Goal: Task Accomplishment & Management: Use online tool/utility

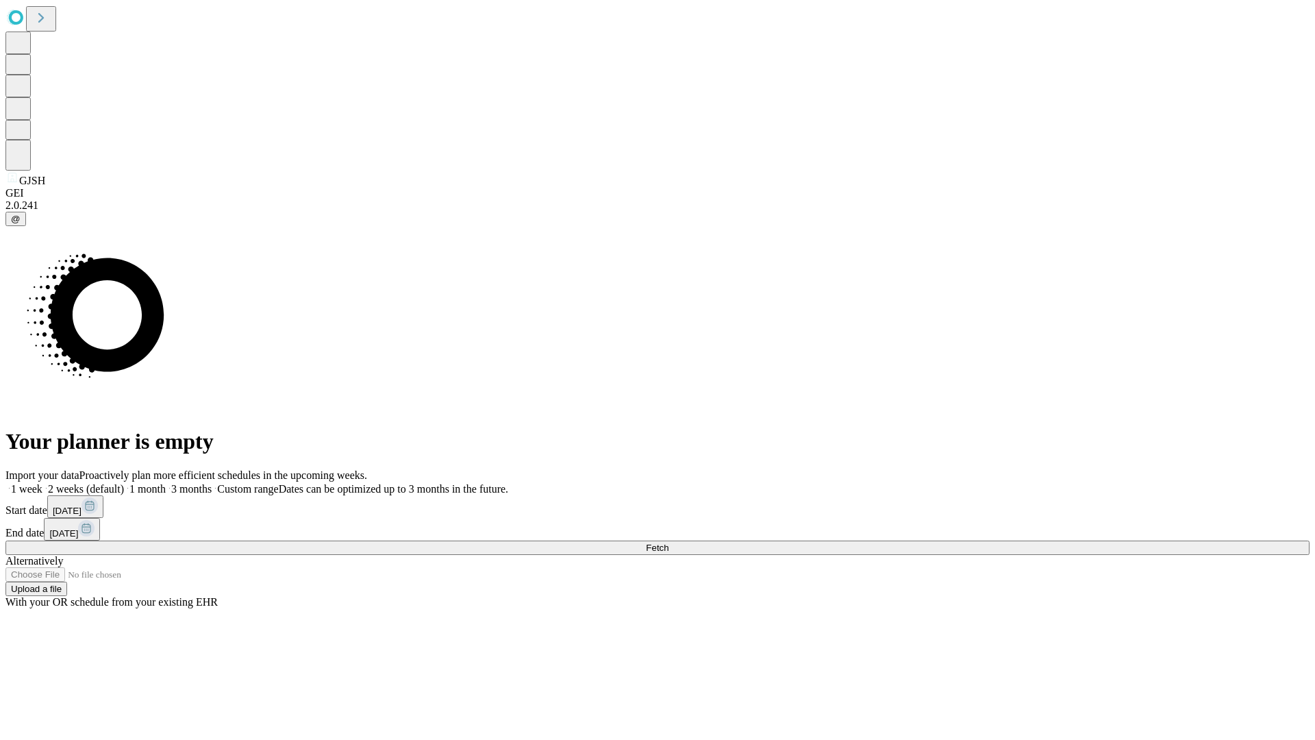
click at [42, 483] on label "1 week" at bounding box center [23, 489] width 37 height 12
click at [669, 543] on span "Fetch" at bounding box center [657, 548] width 23 height 10
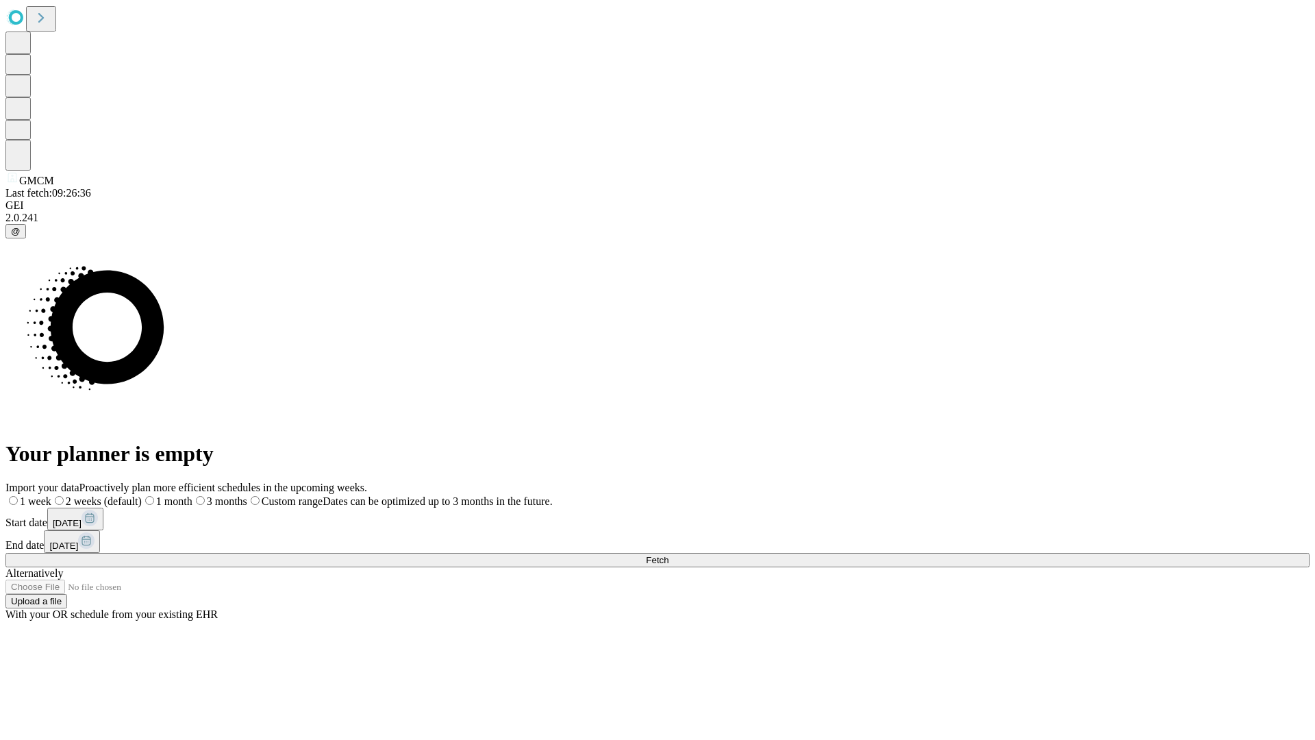
click at [51, 495] on label "1 week" at bounding box center [28, 501] width 46 height 12
click at [669, 555] on span "Fetch" at bounding box center [657, 560] width 23 height 10
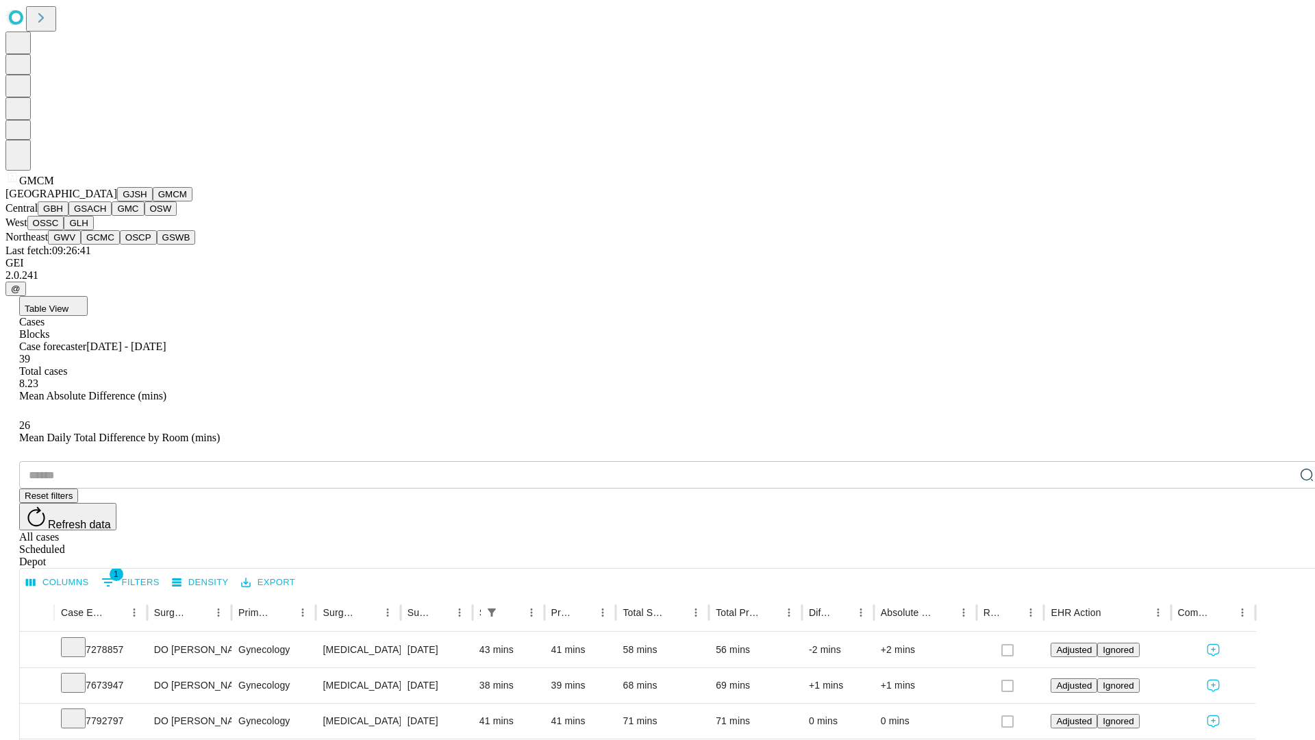
click at [69, 216] on button "GBH" at bounding box center [53, 208] width 31 height 14
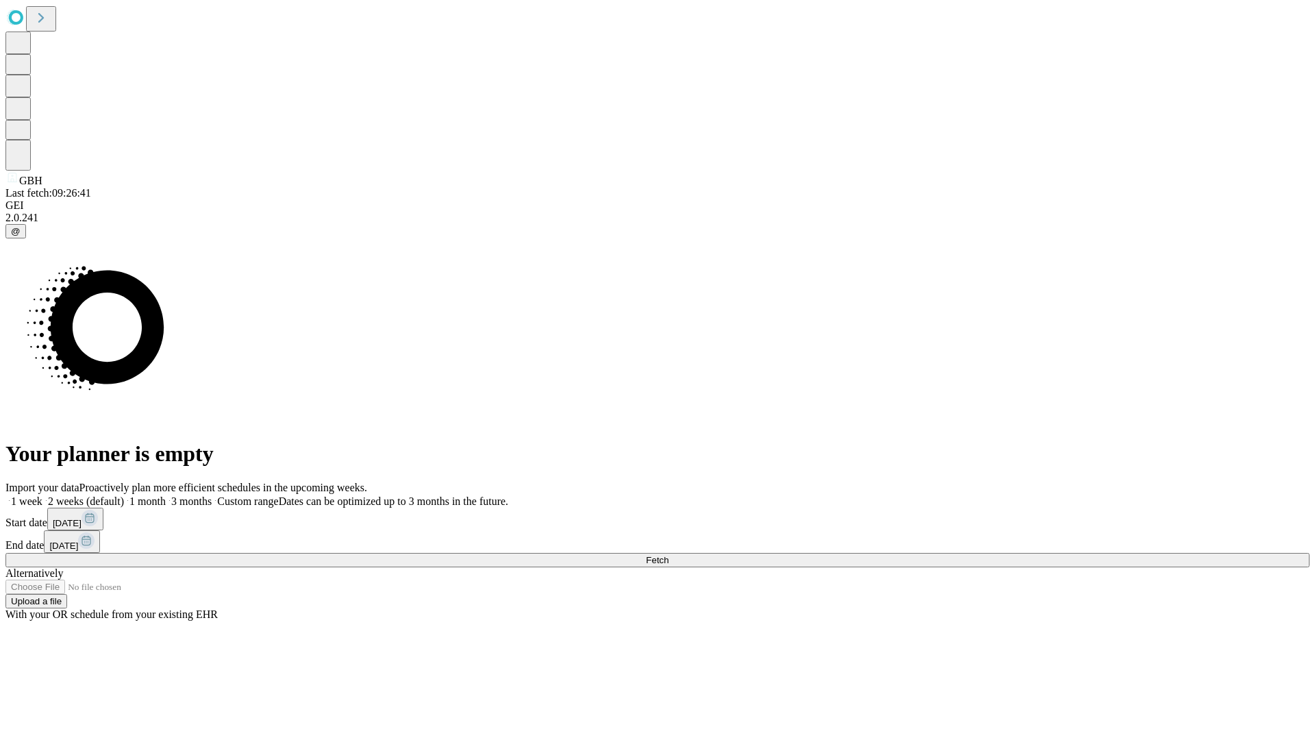
click at [42, 495] on label "1 week" at bounding box center [23, 501] width 37 height 12
click at [669, 555] on span "Fetch" at bounding box center [657, 560] width 23 height 10
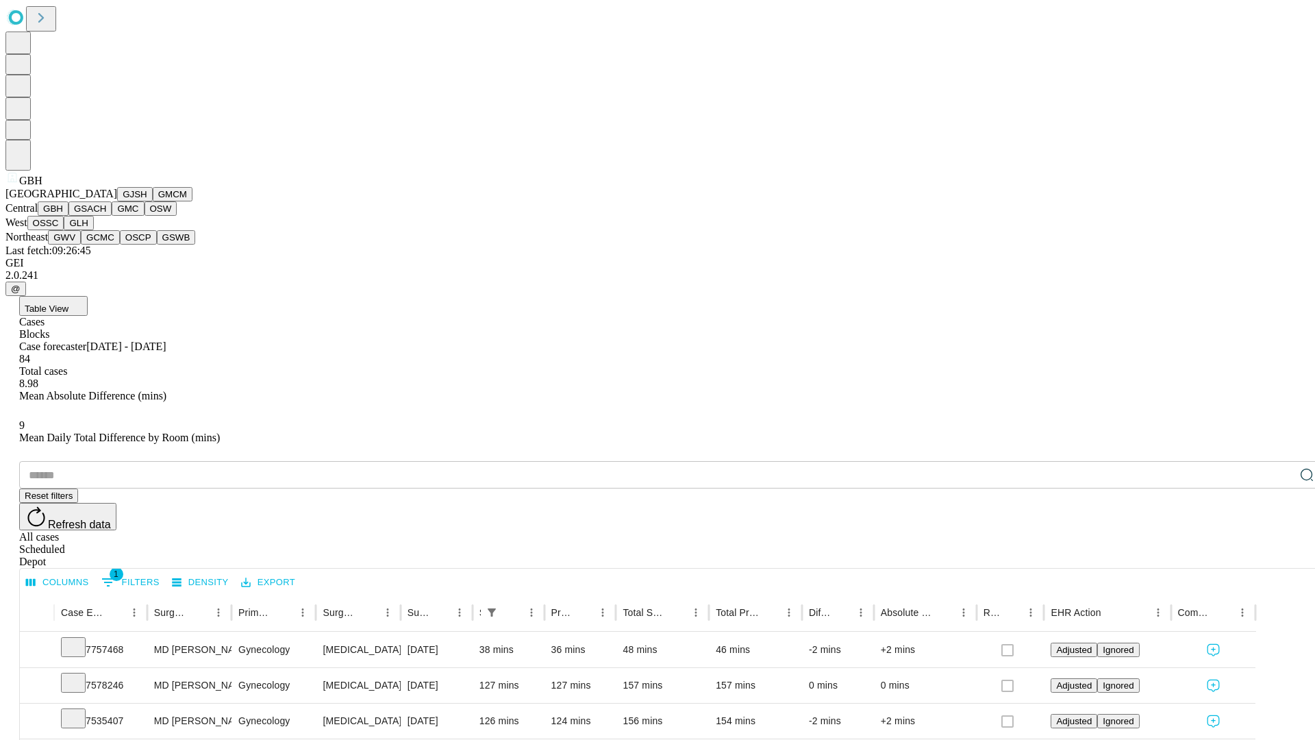
click at [106, 216] on button "GSACH" at bounding box center [90, 208] width 43 height 14
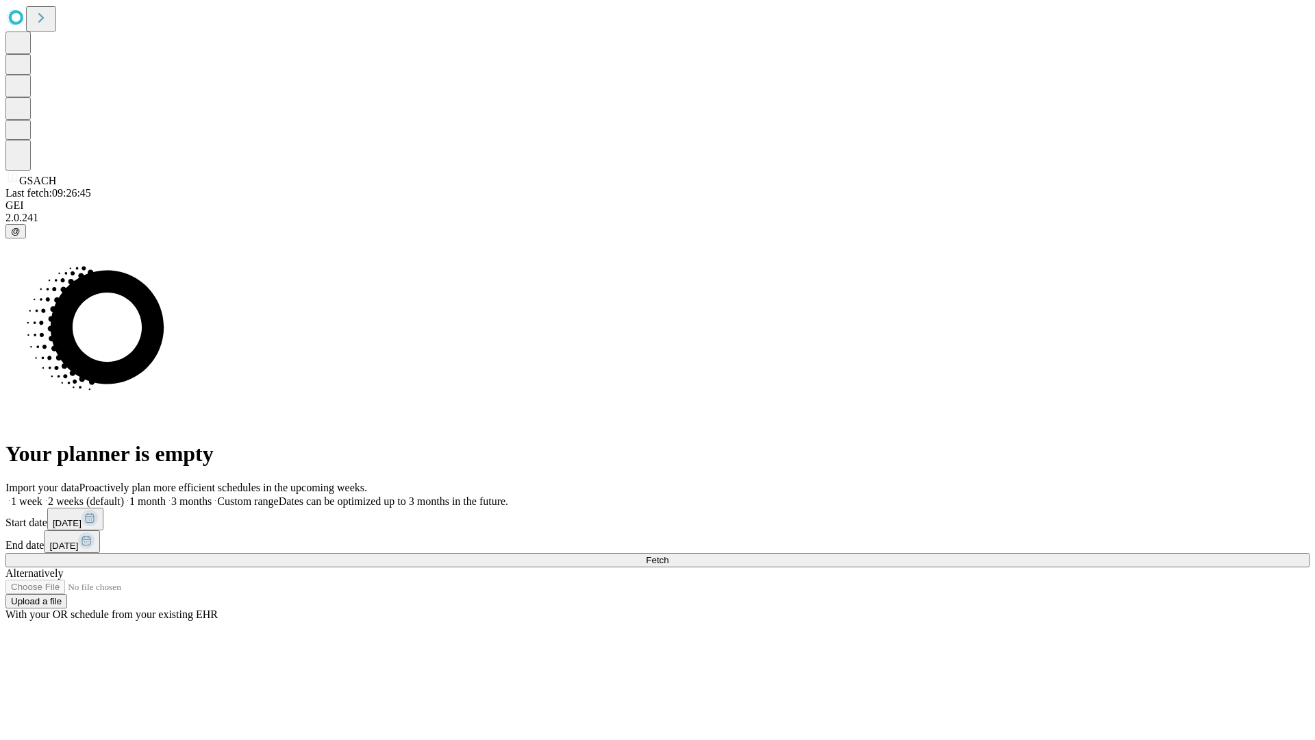
click at [42, 495] on label "1 week" at bounding box center [23, 501] width 37 height 12
click at [669, 555] on span "Fetch" at bounding box center [657, 560] width 23 height 10
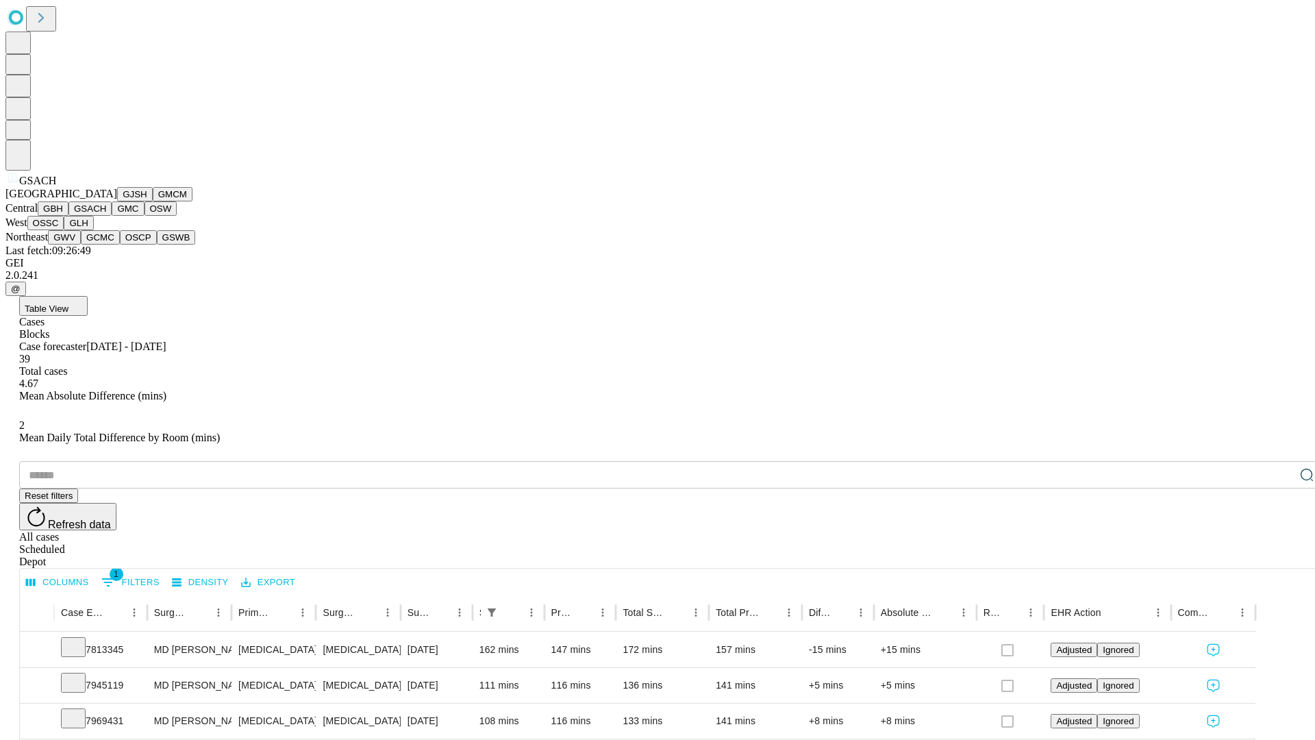
click at [112, 216] on button "GMC" at bounding box center [128, 208] width 32 height 14
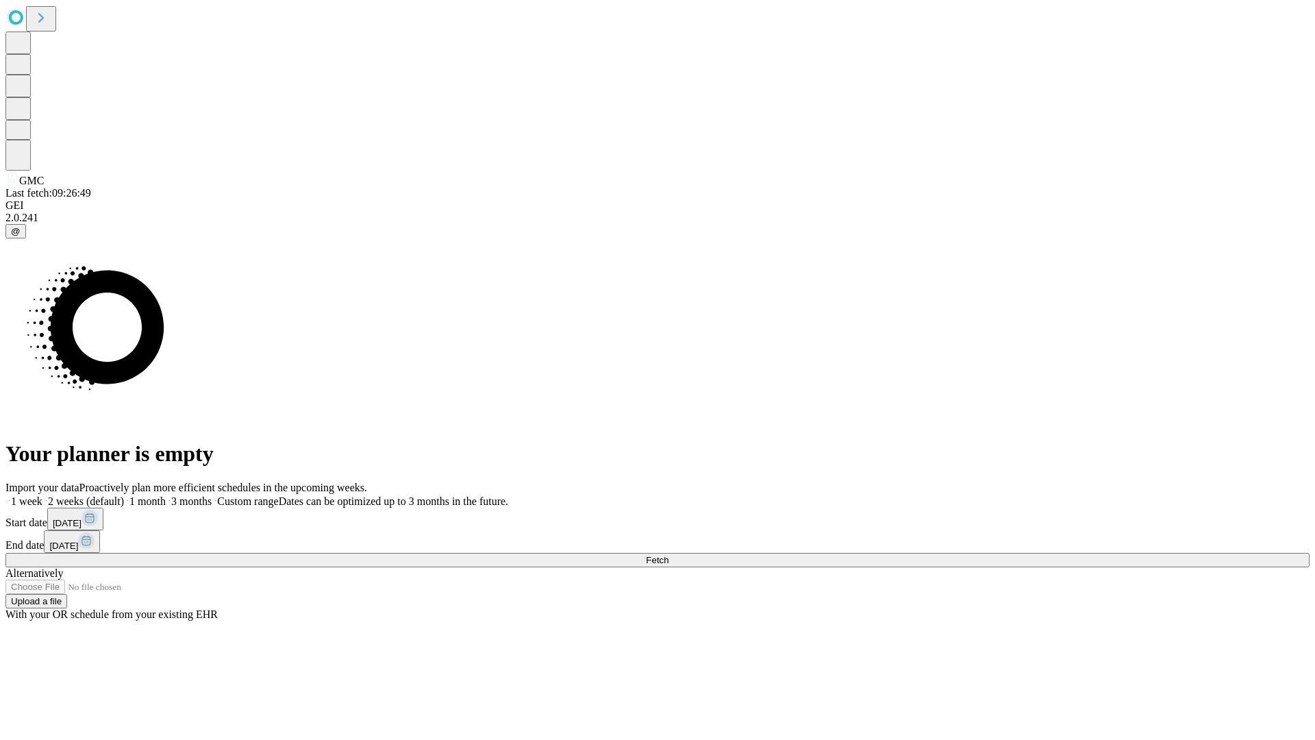
click at [669, 555] on span "Fetch" at bounding box center [657, 560] width 23 height 10
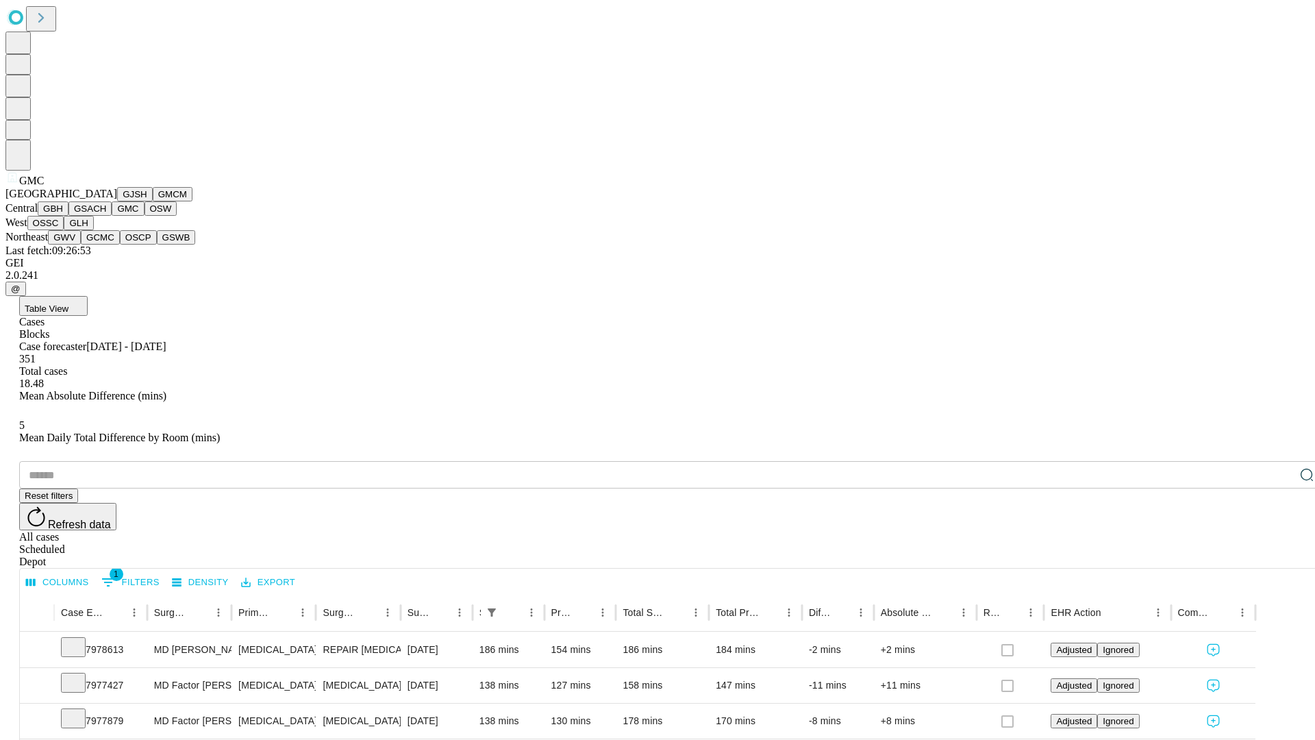
click at [145, 216] on button "OSW" at bounding box center [161, 208] width 33 height 14
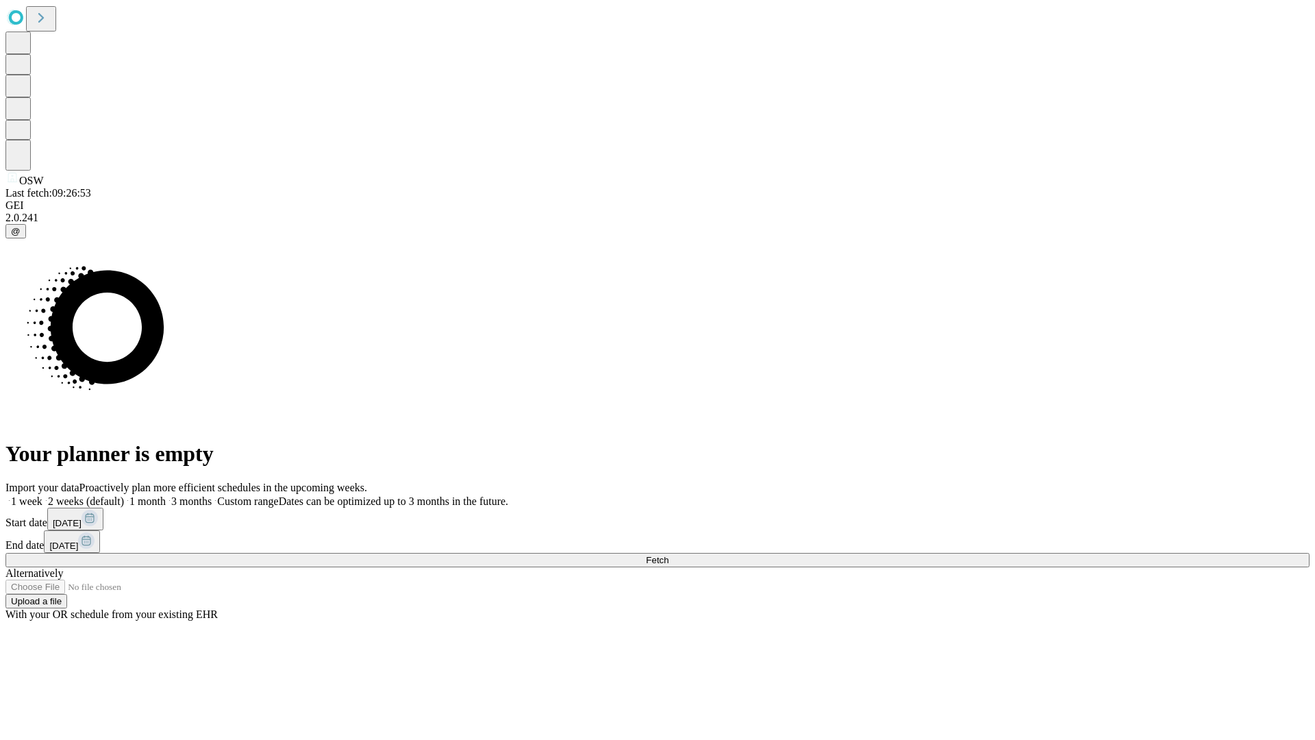
click at [42, 495] on label "1 week" at bounding box center [23, 501] width 37 height 12
click at [669, 555] on span "Fetch" at bounding box center [657, 560] width 23 height 10
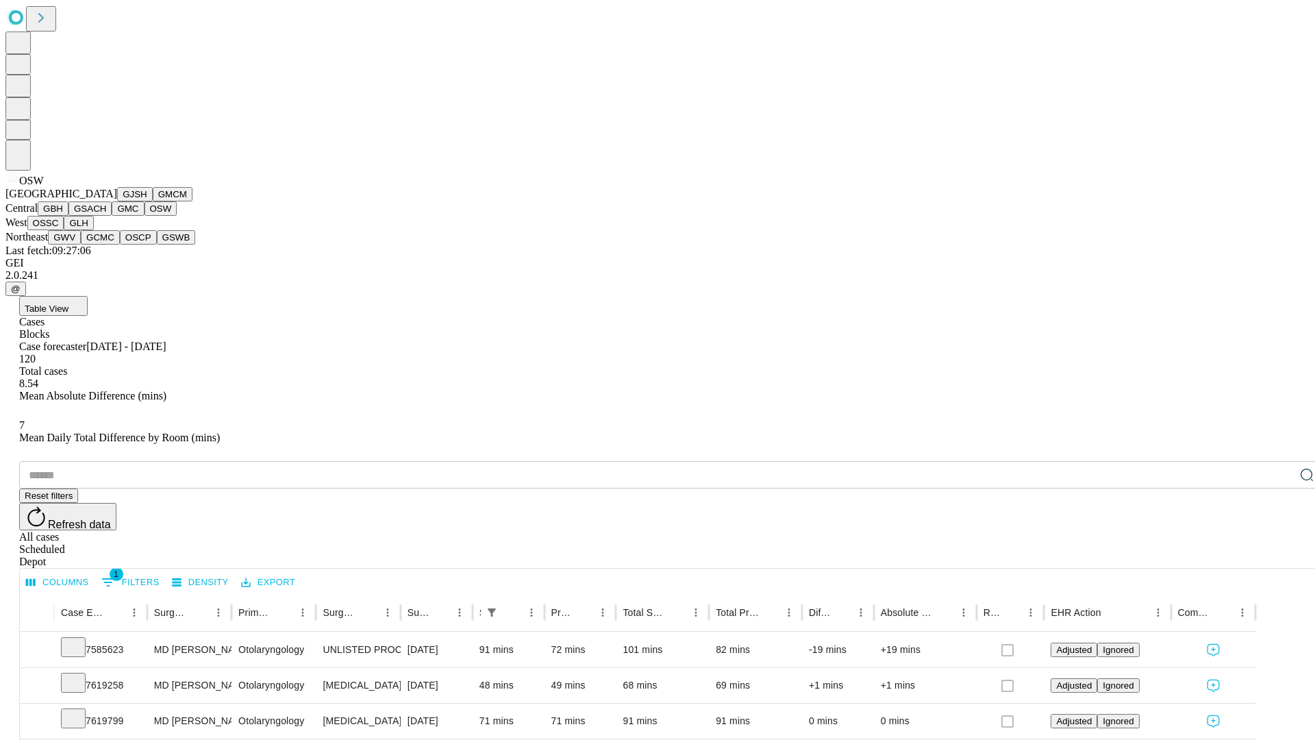
click at [64, 230] on button "OSSC" at bounding box center [45, 223] width 37 height 14
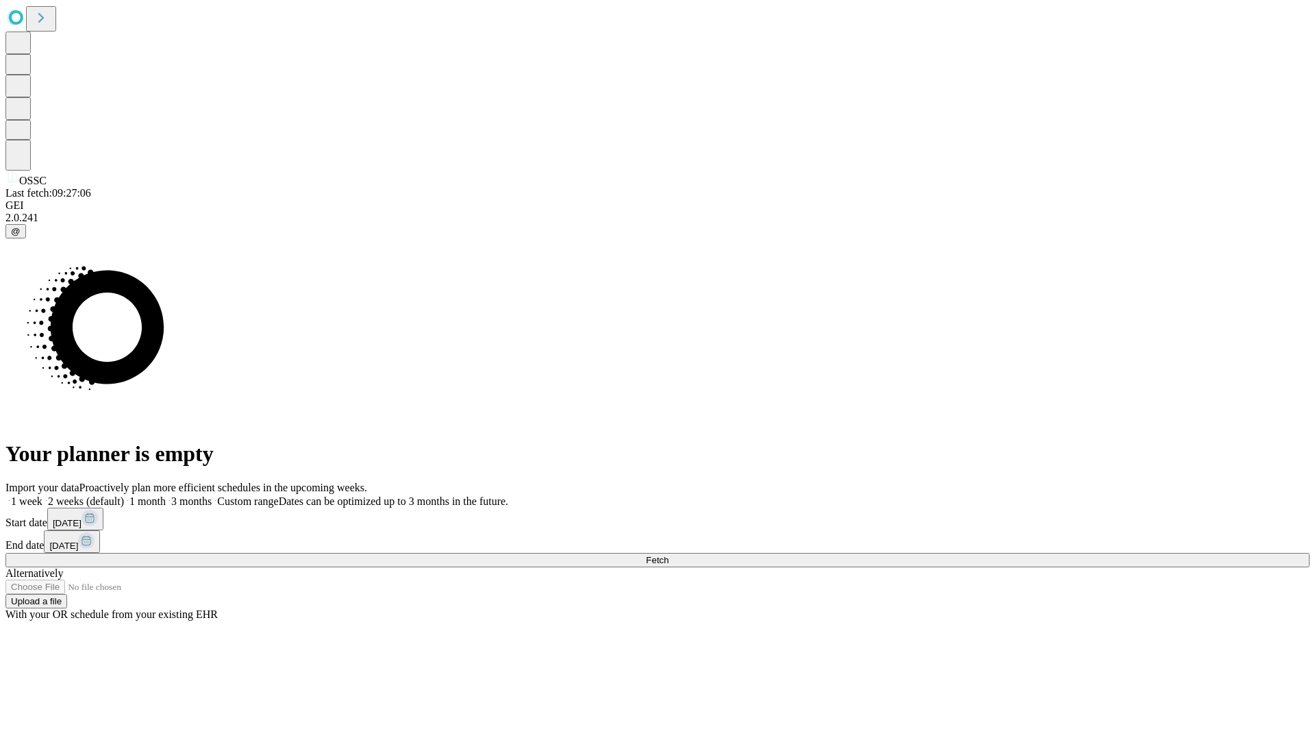
click at [42, 495] on label "1 week" at bounding box center [23, 501] width 37 height 12
click at [669, 555] on span "Fetch" at bounding box center [657, 560] width 23 height 10
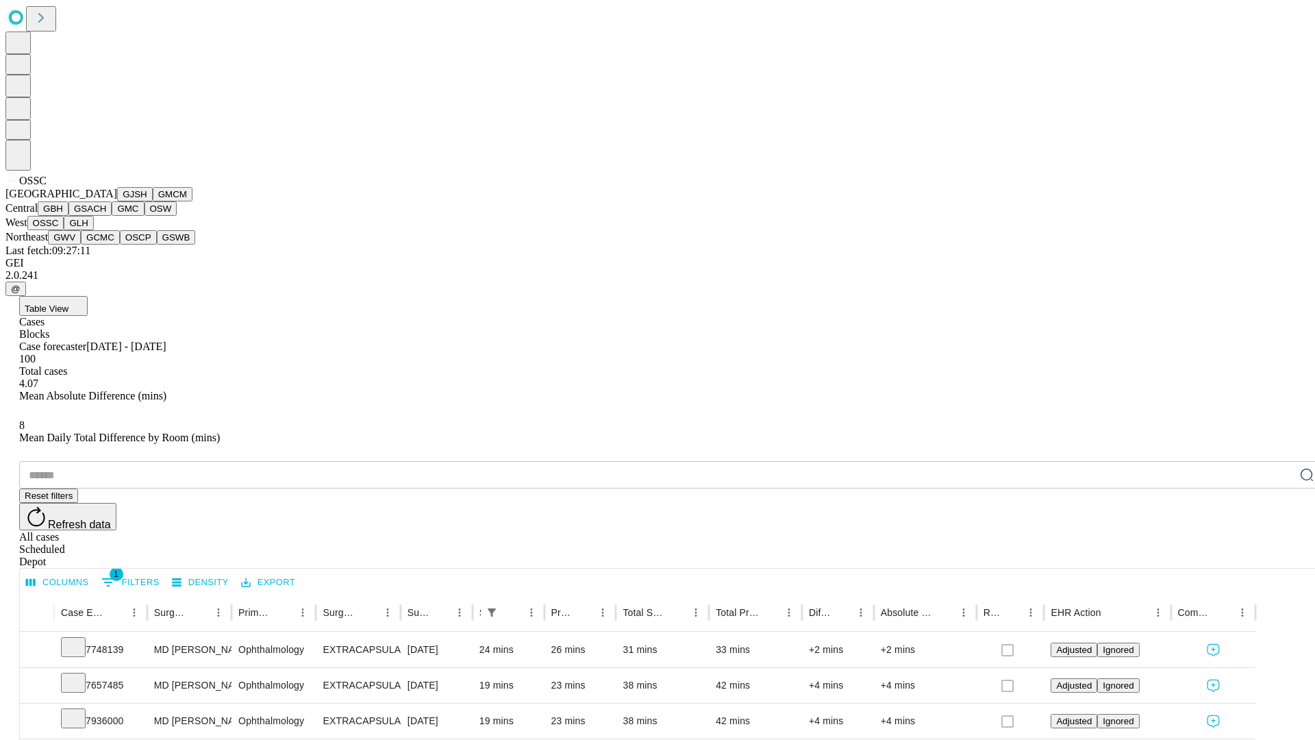
click at [93, 230] on button "GLH" at bounding box center [78, 223] width 29 height 14
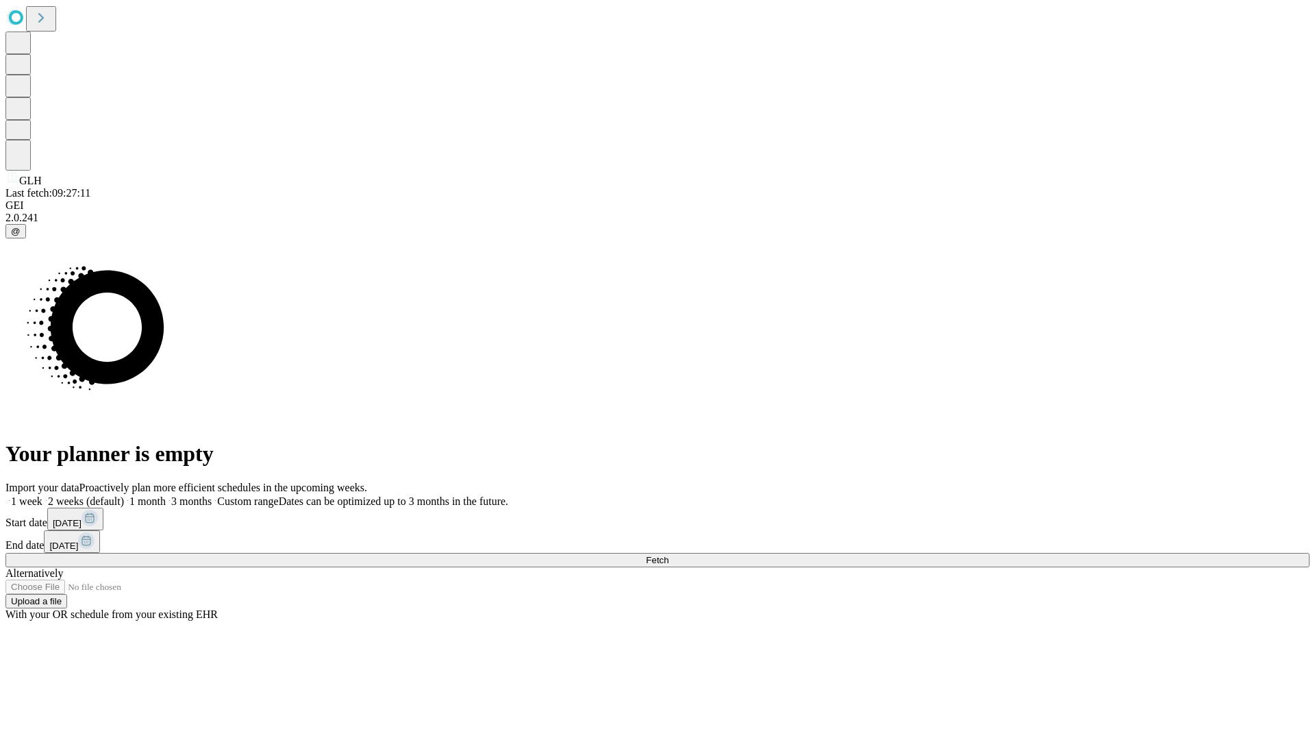
click at [42, 495] on label "1 week" at bounding box center [23, 501] width 37 height 12
click at [669, 555] on span "Fetch" at bounding box center [657, 560] width 23 height 10
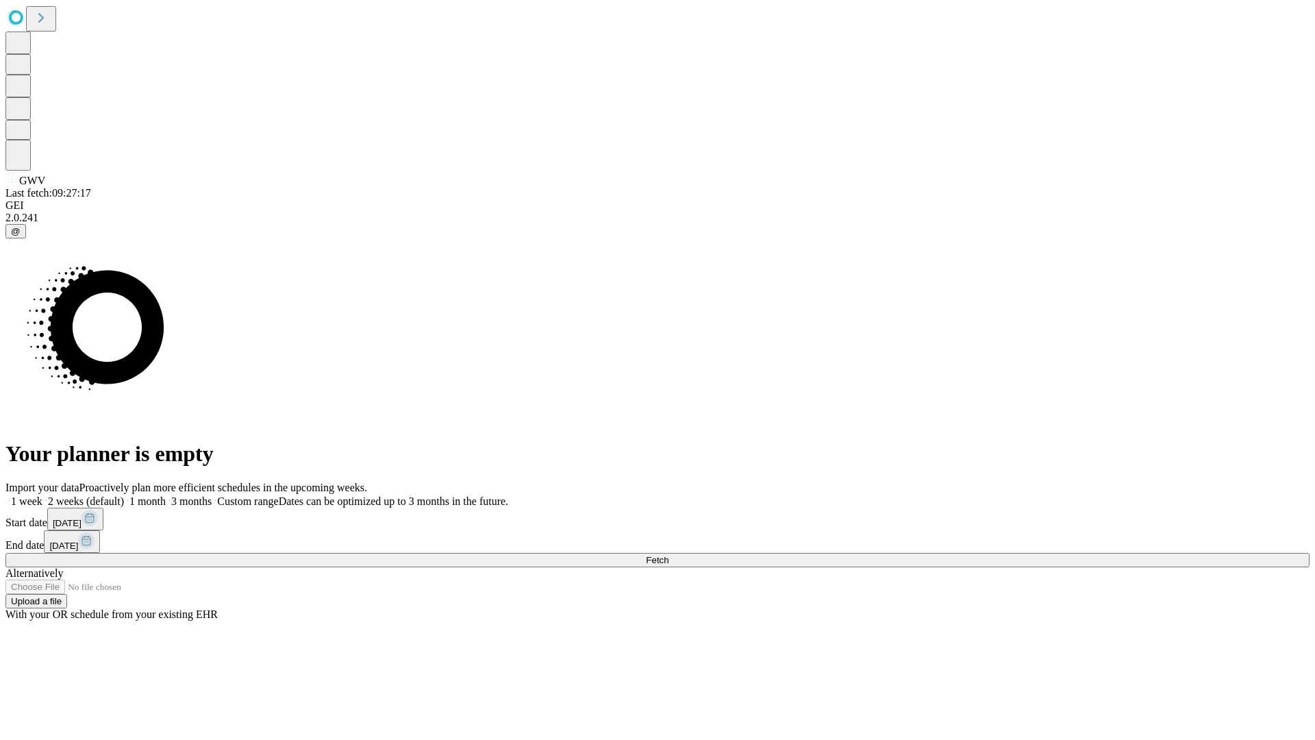
click at [42, 495] on label "1 week" at bounding box center [23, 501] width 37 height 12
click at [669, 555] on span "Fetch" at bounding box center [657, 560] width 23 height 10
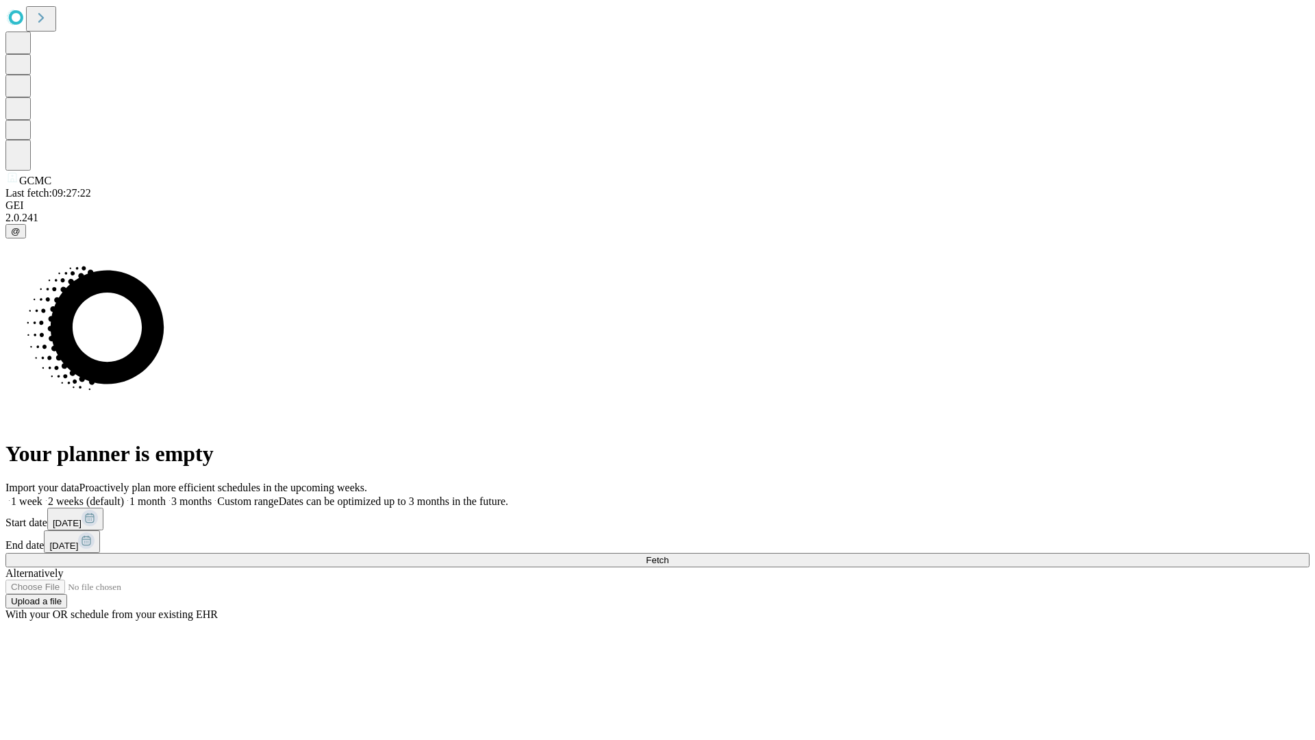
click at [42, 495] on label "1 week" at bounding box center [23, 501] width 37 height 12
click at [669, 555] on span "Fetch" at bounding box center [657, 560] width 23 height 10
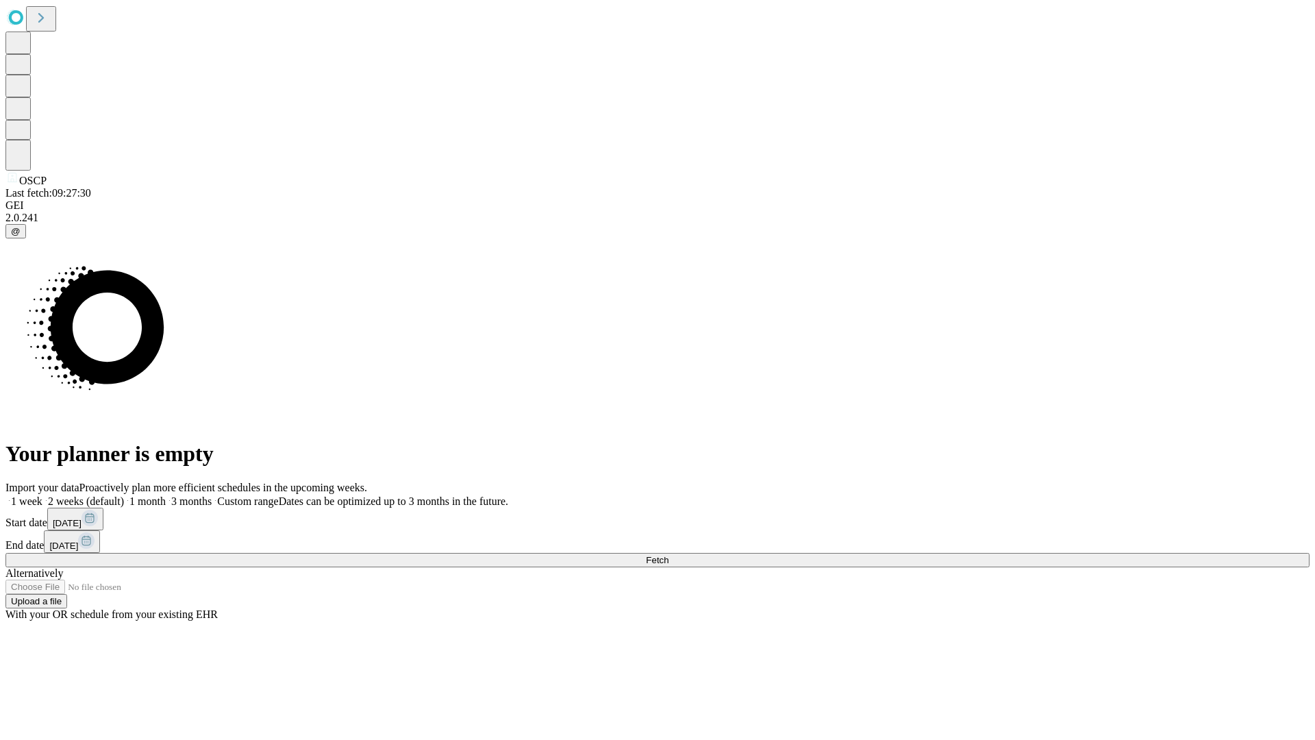
click at [42, 495] on label "1 week" at bounding box center [23, 501] width 37 height 12
click at [669, 555] on span "Fetch" at bounding box center [657, 560] width 23 height 10
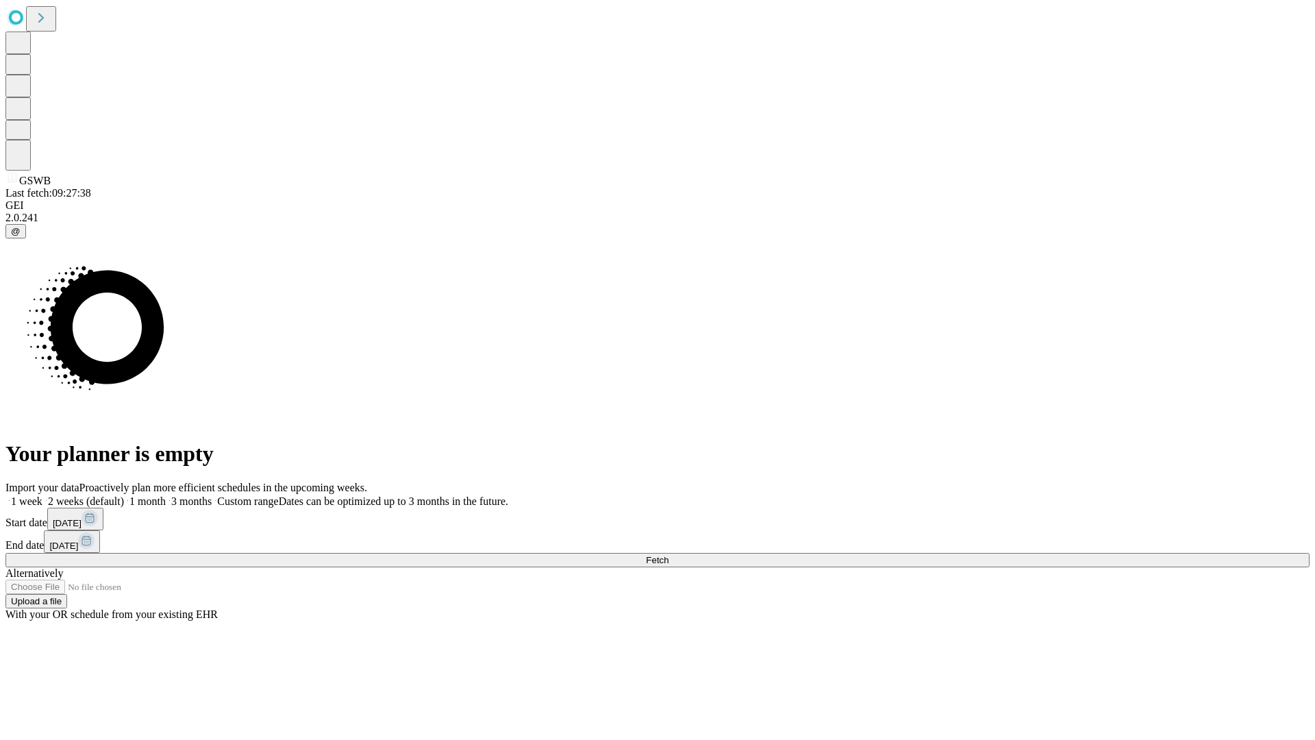
click at [42, 495] on label "1 week" at bounding box center [23, 501] width 37 height 12
click at [669, 555] on span "Fetch" at bounding box center [657, 560] width 23 height 10
